Goal: Check status: Check status

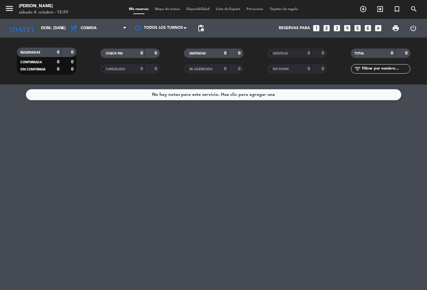
click at [312, 55] on div "SERVIDAS 0 0" at bounding box center [297, 53] width 59 height 9
click at [57, 26] on input "dom. [DATE]" at bounding box center [64, 28] width 53 height 11
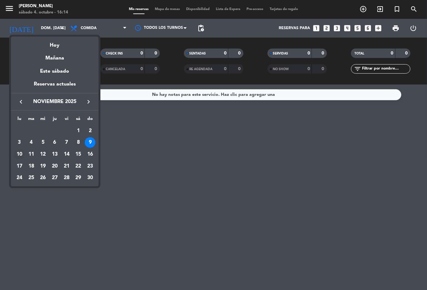
click at [19, 153] on div "10" at bounding box center [19, 154] width 11 height 11
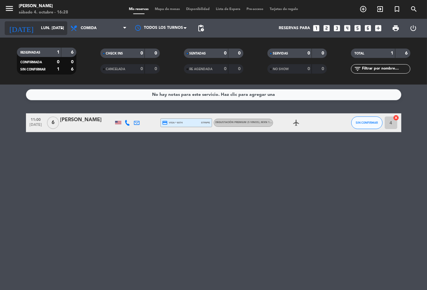
click at [56, 30] on input "lun. [DATE]" at bounding box center [64, 28] width 53 height 11
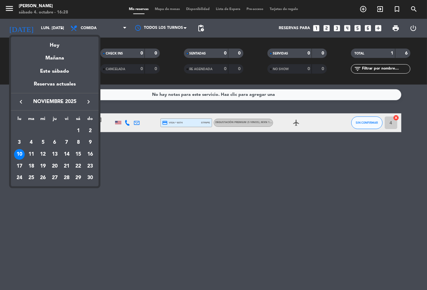
click at [22, 103] on icon "keyboard_arrow_left" at bounding box center [21, 102] width 8 height 8
click at [81, 141] on div "4" at bounding box center [78, 142] width 11 height 11
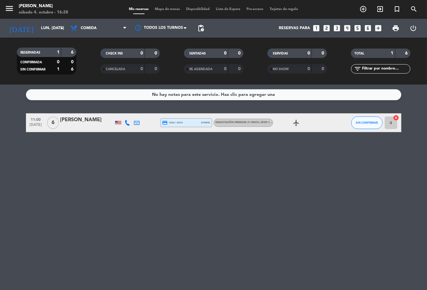
type input "sáb. [DATE]"
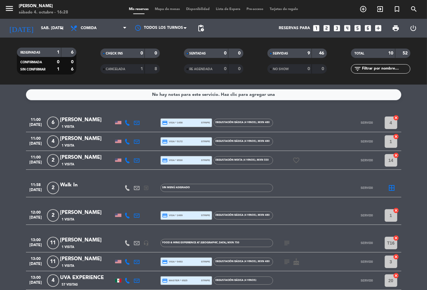
scroll to position [78, 0]
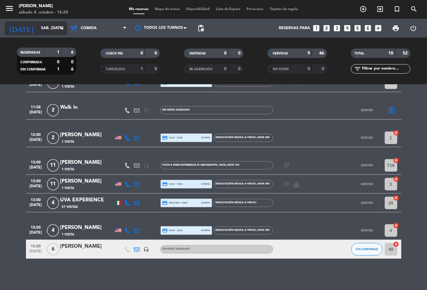
click at [42, 27] on input "sáb. [DATE]" at bounding box center [64, 28] width 53 height 11
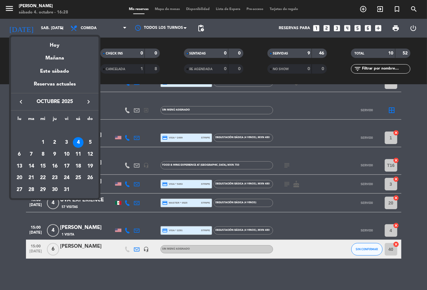
click at [302, 253] on div at bounding box center [213, 145] width 427 height 290
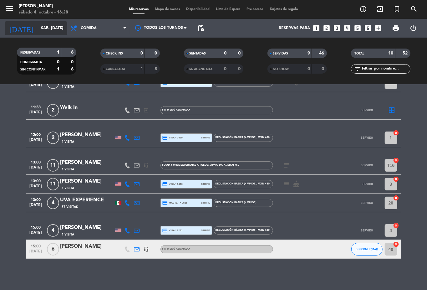
click at [42, 25] on input "sáb. [DATE]" at bounding box center [64, 28] width 53 height 11
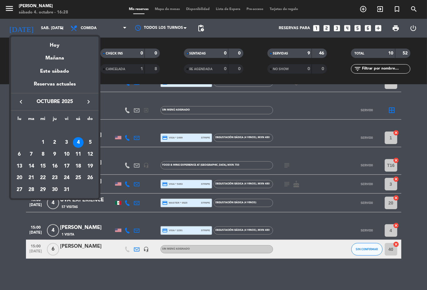
click at [303, 212] on div at bounding box center [213, 145] width 427 height 290
